Goal: Navigation & Orientation: Find specific page/section

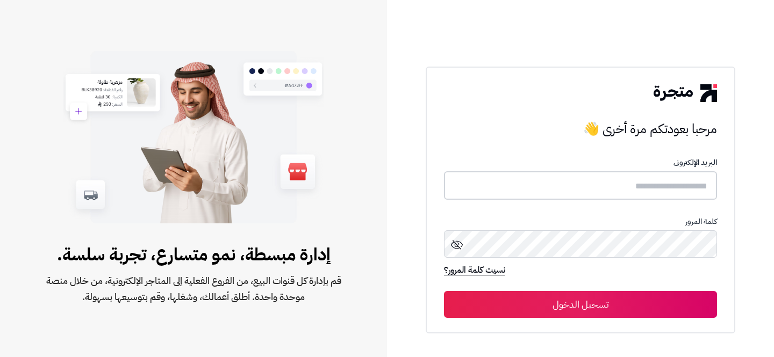
type input "**********"
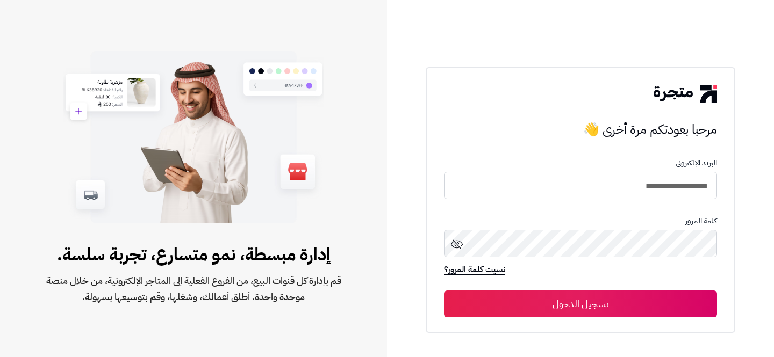
click at [565, 301] on button "تسجيل الدخول" at bounding box center [580, 304] width 273 height 27
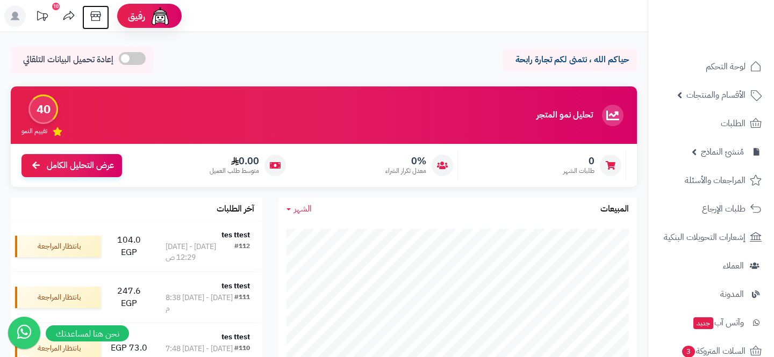
click at [98, 18] on icon at bounding box center [95, 15] width 21 height 21
click at [379, 77] on div "حياكم الله ، نتمنى لكم تجارة رابحة إعادة تحميل البيانات التلقائي" at bounding box center [324, 63] width 626 height 32
